Goal: Information Seeking & Learning: Stay updated

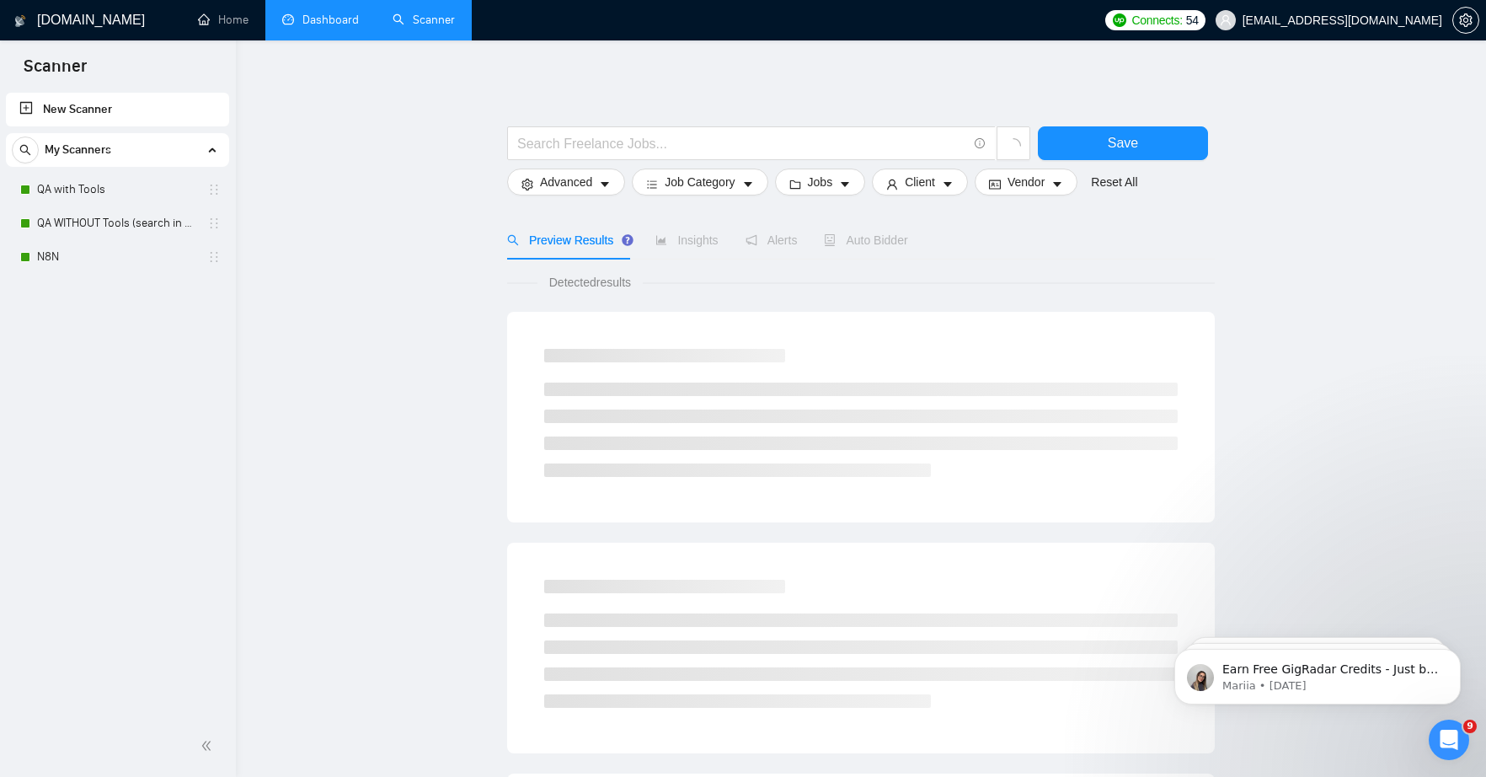
click at [306, 23] on link "Dashboard" at bounding box center [320, 20] width 77 height 14
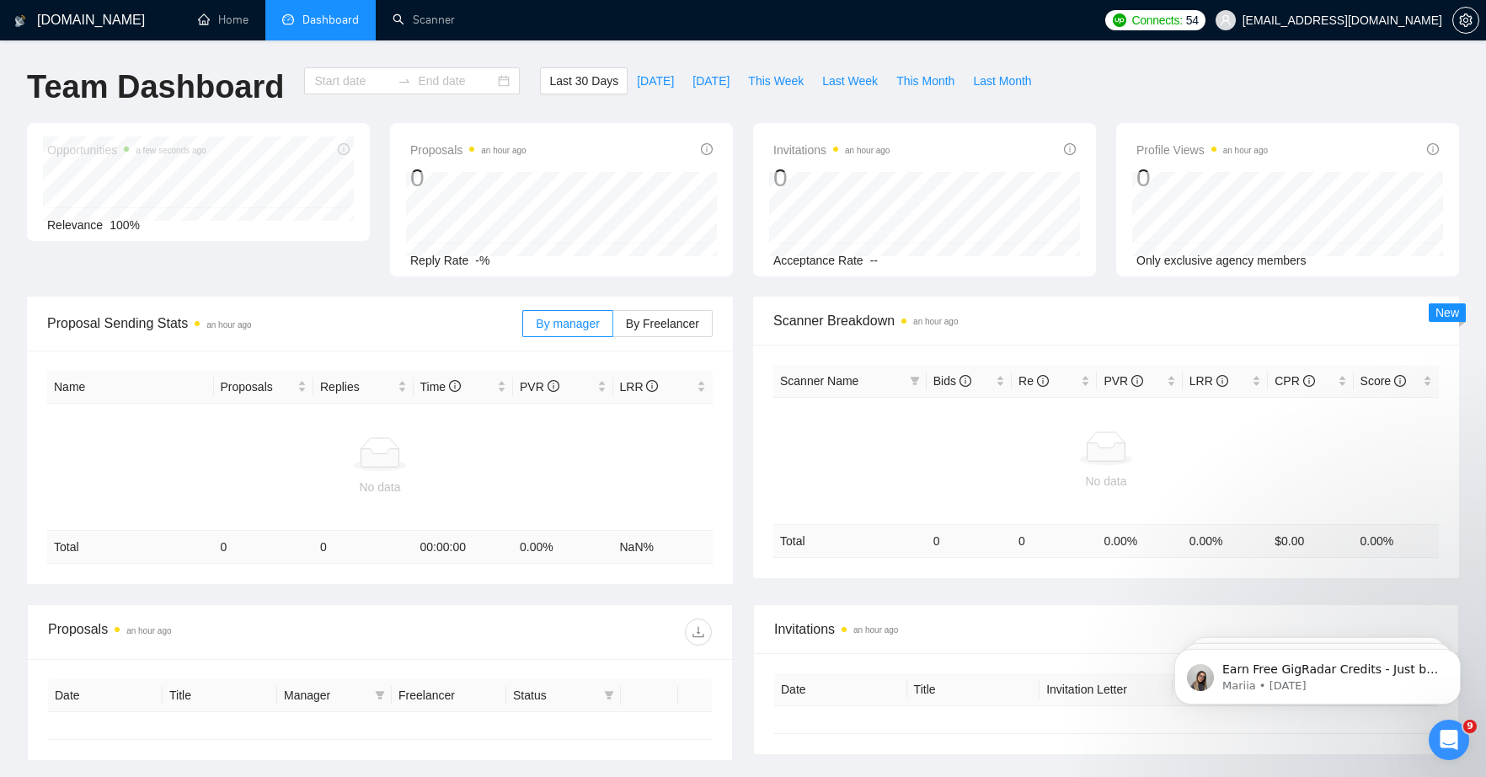
type input "[DATE]"
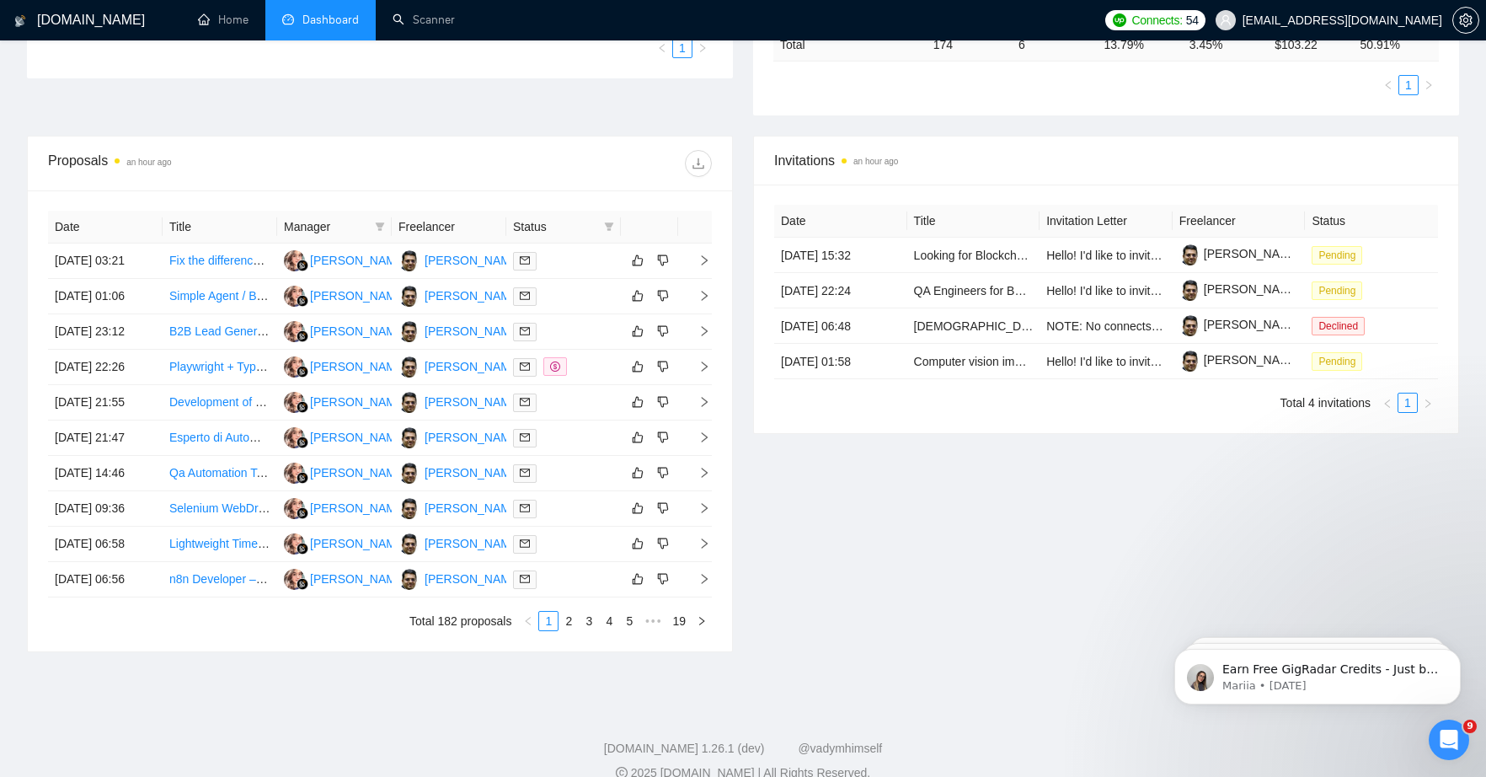
scroll to position [668, 0]
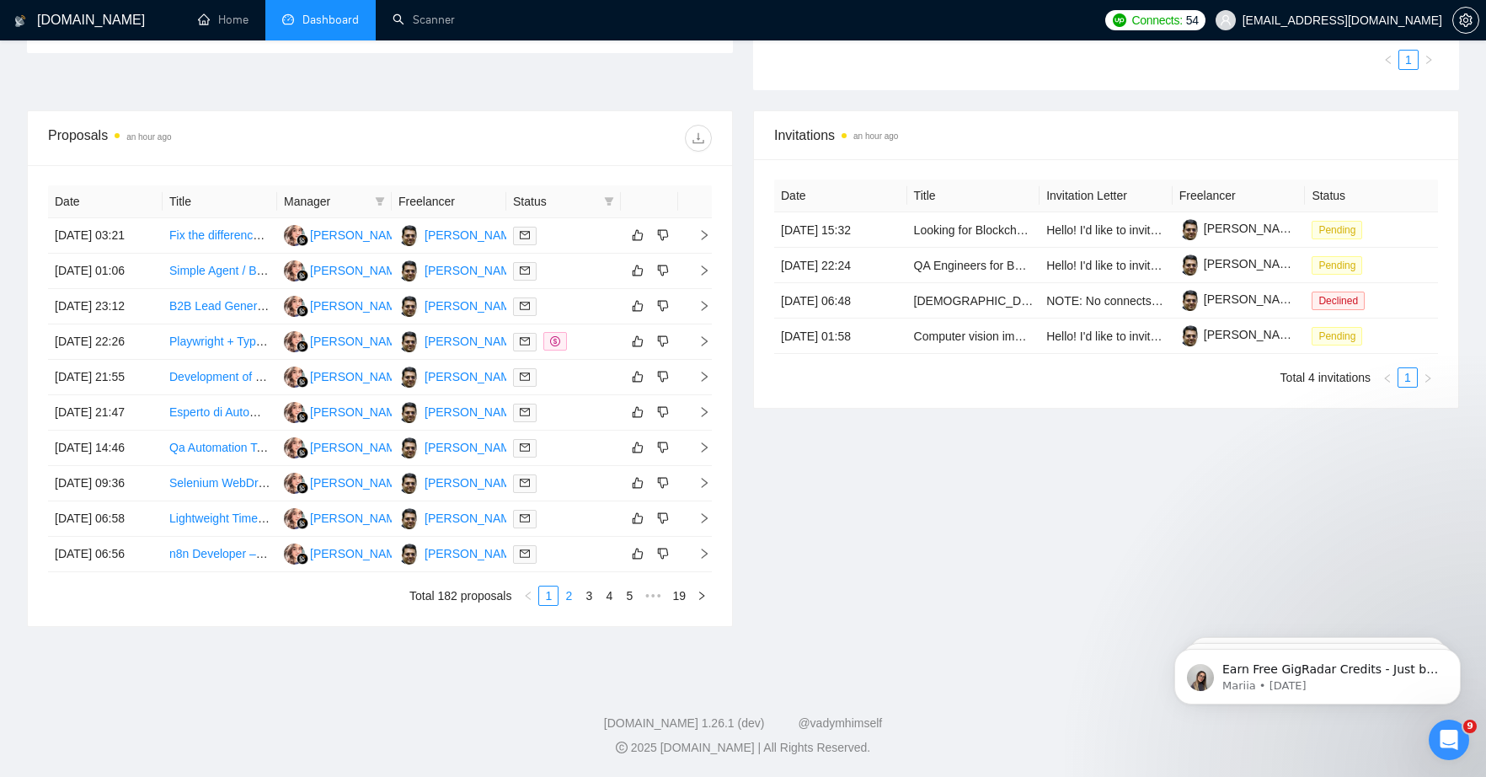
click at [565, 595] on link "2" at bounding box center [568, 595] width 19 height 19
click at [550, 605] on link "1" at bounding box center [548, 595] width 19 height 19
